Goal: Task Accomplishment & Management: Complete application form

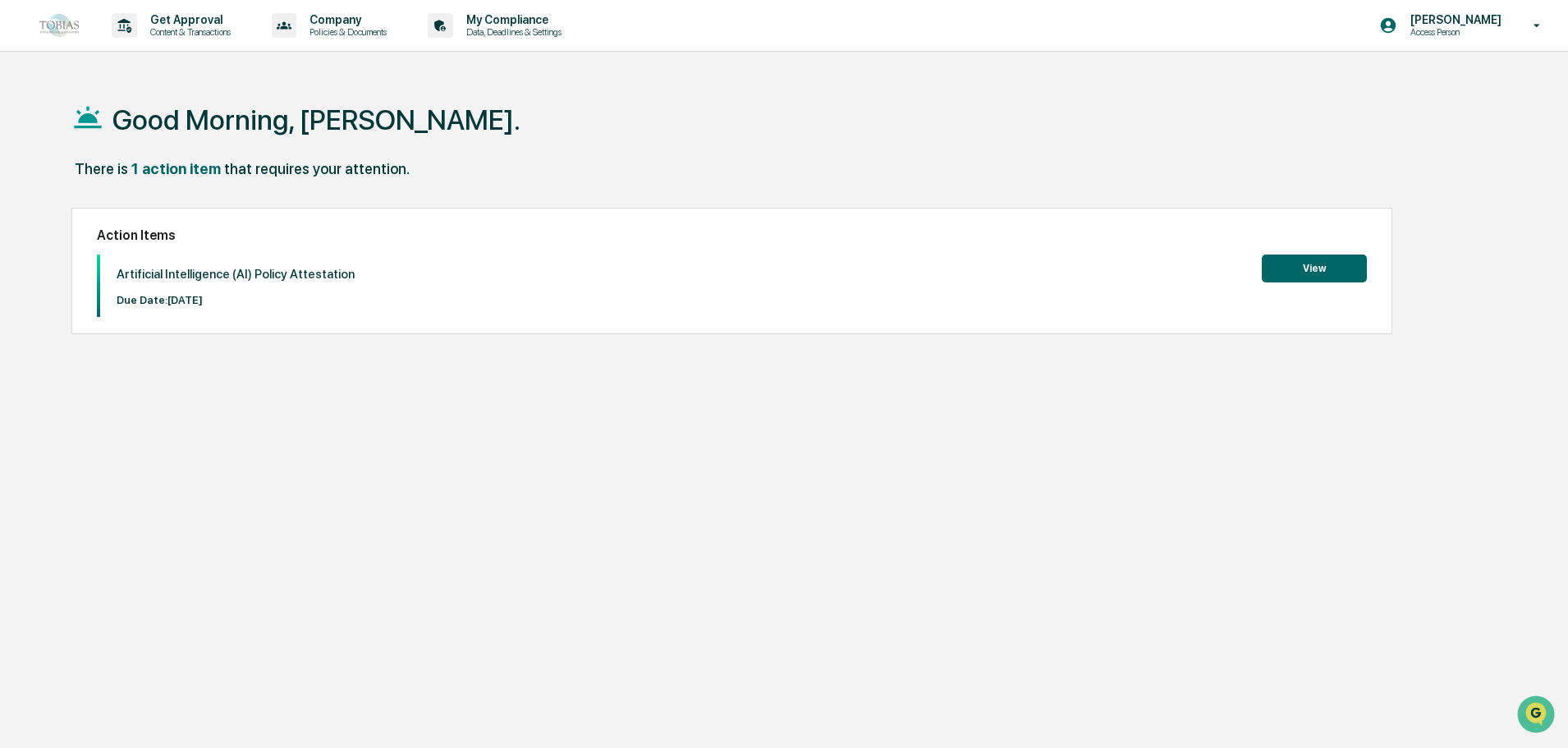
click at [1267, 267] on button "View" at bounding box center [1314, 268] width 105 height 28
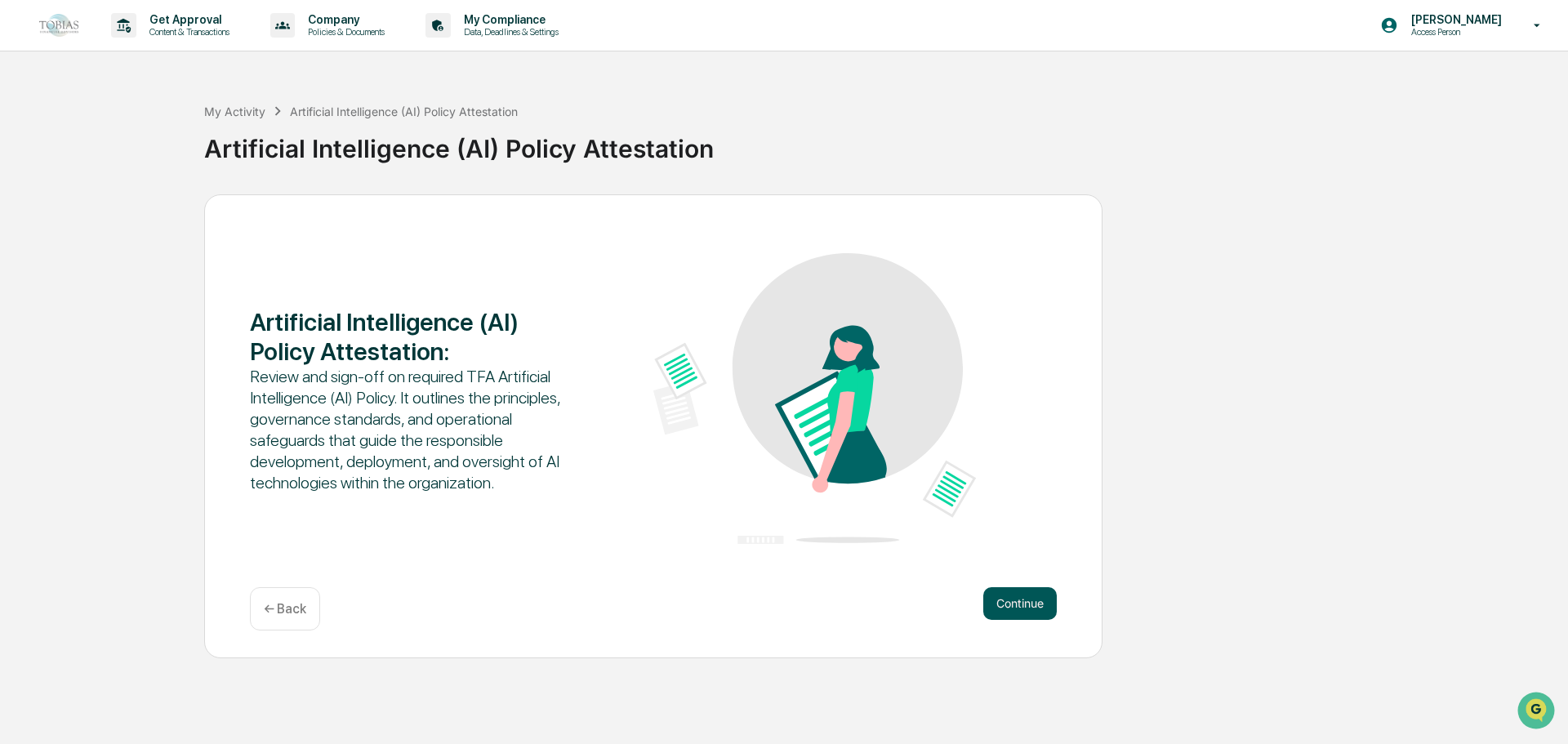
click at [1036, 606] on button "Continue" at bounding box center [1020, 603] width 73 height 32
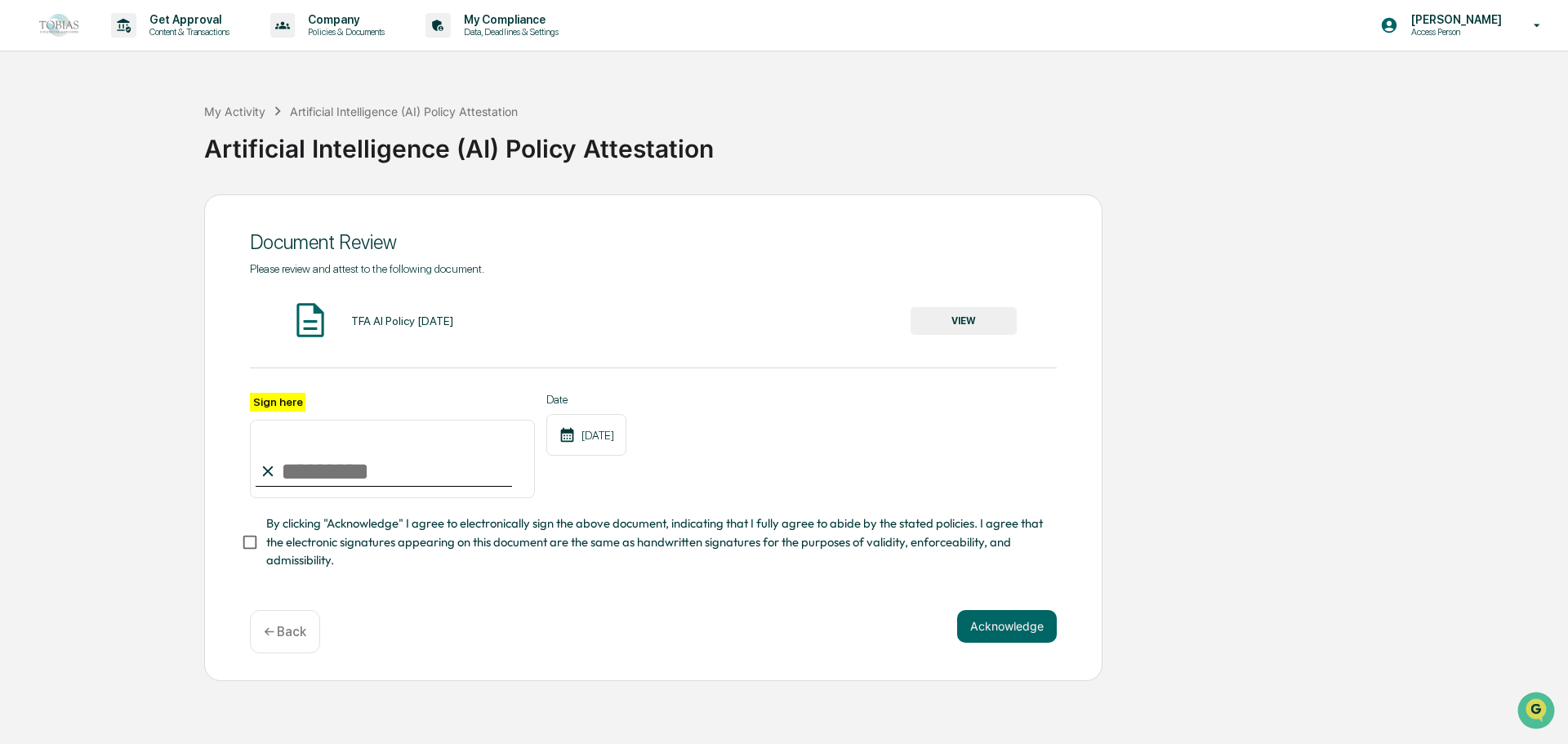
click at [985, 329] on button "VIEW" at bounding box center [964, 321] width 107 height 27
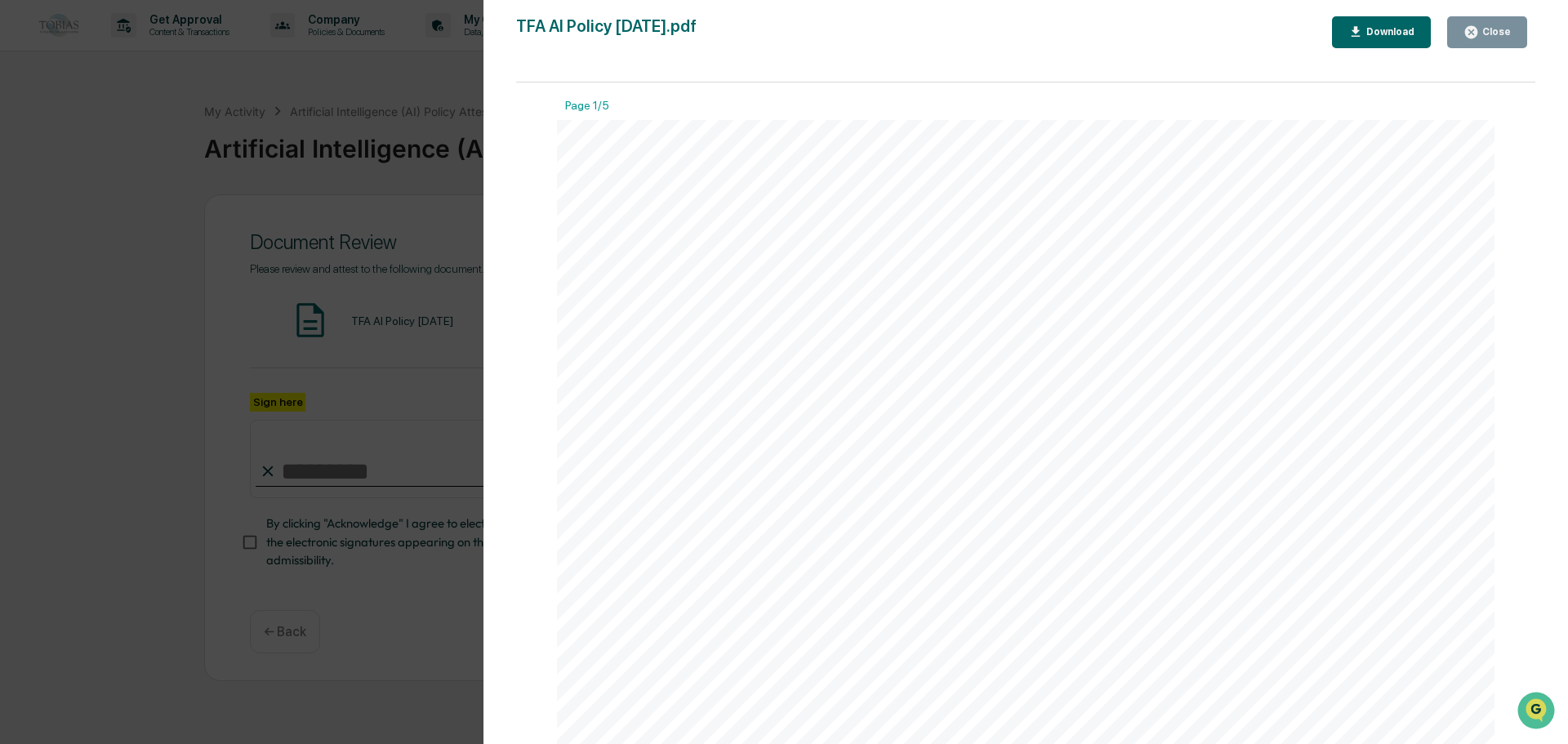
click at [1497, 37] on div "Close" at bounding box center [1495, 32] width 32 height 12
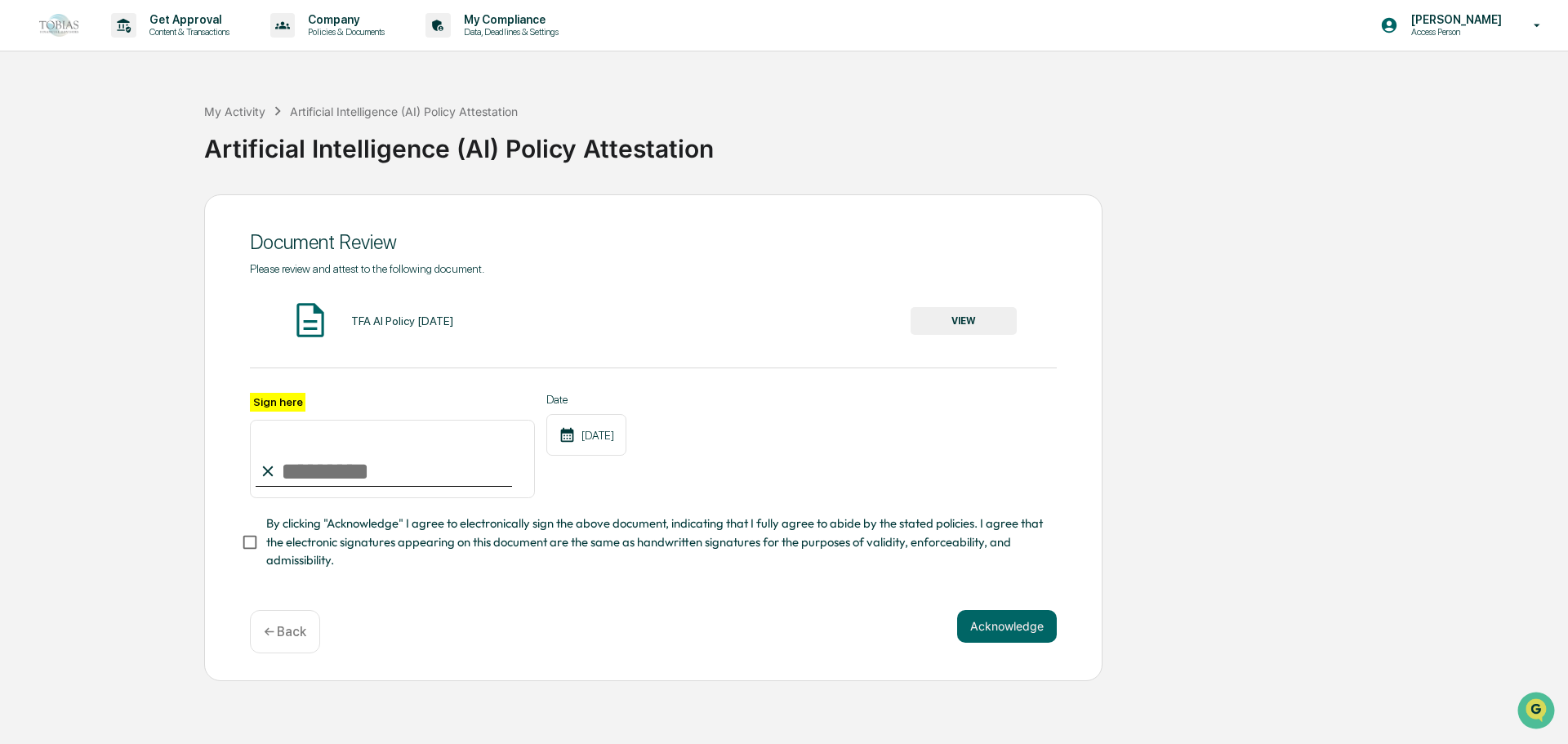
click at [338, 477] on input "Sign here" at bounding box center [392, 459] width 285 height 78
type input "**********"
click at [1020, 641] on button "Acknowledge" at bounding box center [1007, 627] width 100 height 32
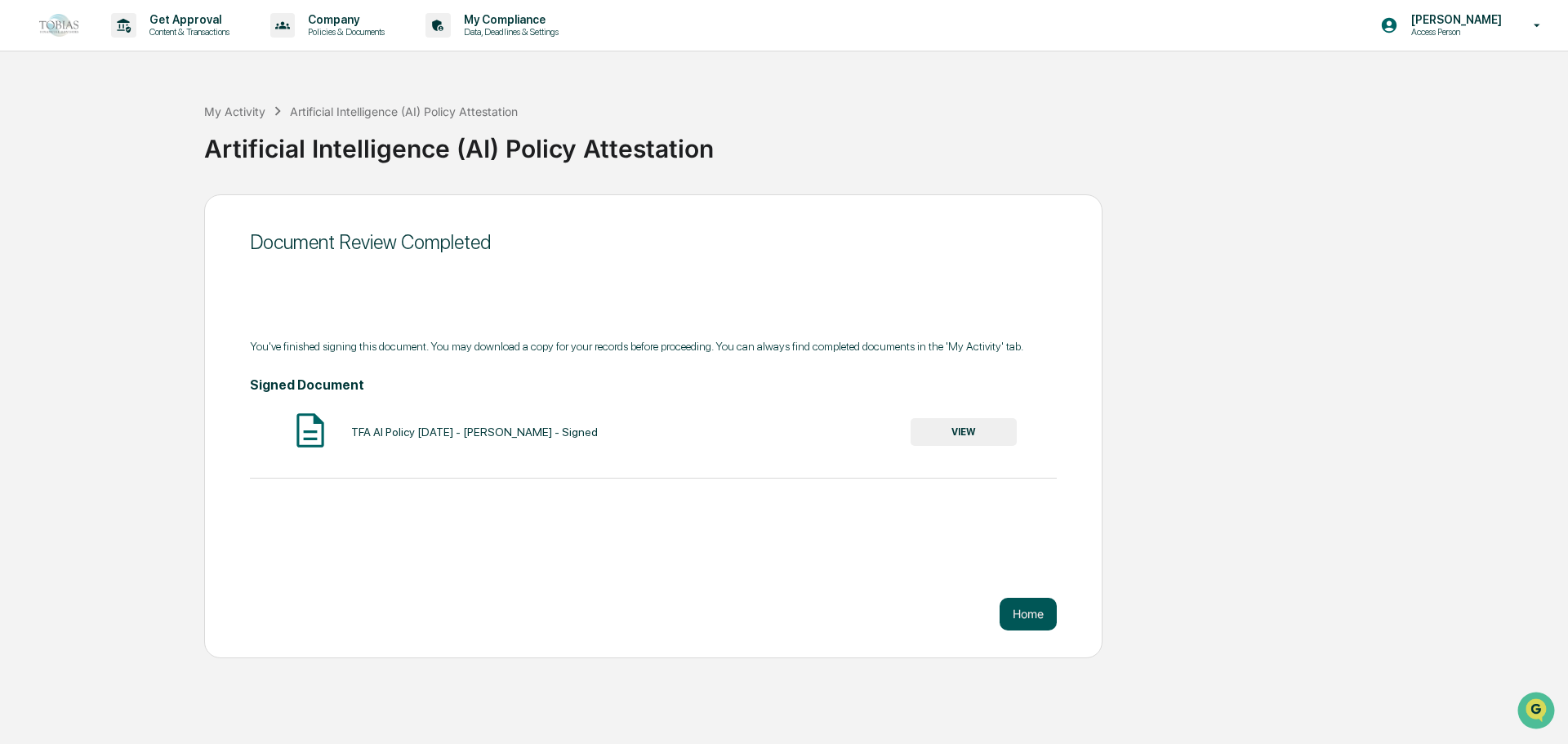
click at [1033, 611] on button "Home" at bounding box center [1028, 614] width 57 height 32
